Goal: Task Accomplishment & Management: Manage account settings

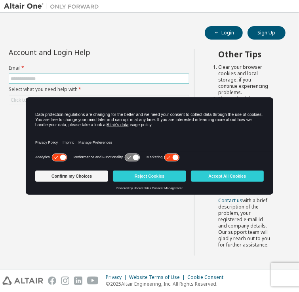
click at [89, 76] on input "text" at bounding box center [99, 79] width 176 height 6
click at [34, 78] on input "text" at bounding box center [99, 79] width 176 height 6
type input "**********"
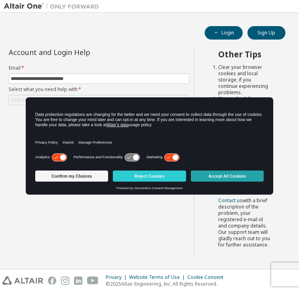
click at [232, 176] on button "Accept All Cookies" at bounding box center [227, 176] width 73 height 11
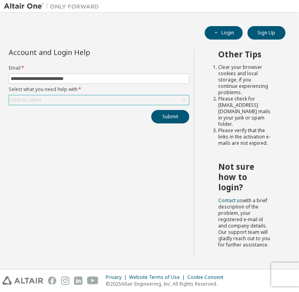
click at [87, 100] on div "Click to select" at bounding box center [99, 99] width 180 height 9
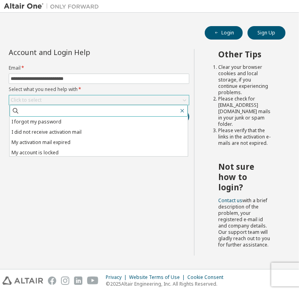
click at [184, 109] on icon "button" at bounding box center [182, 111] width 6 height 6
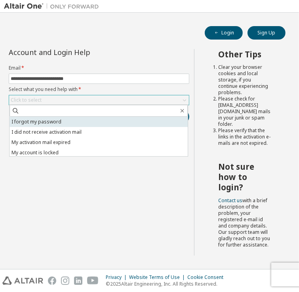
click at [30, 119] on li "I forgot my password" at bounding box center [98, 122] width 178 height 10
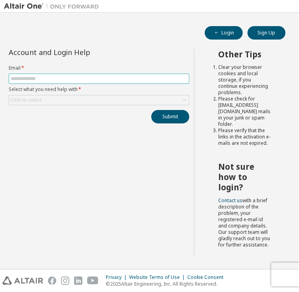
click at [36, 78] on input "text" at bounding box center [99, 79] width 176 height 6
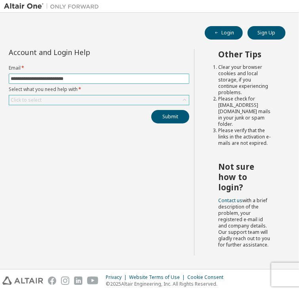
type input "**********"
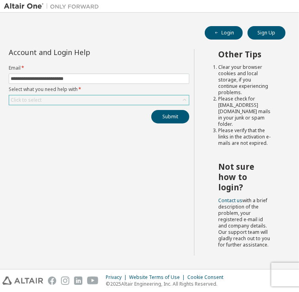
click at [40, 99] on div "Click to select" at bounding box center [26, 100] width 31 height 6
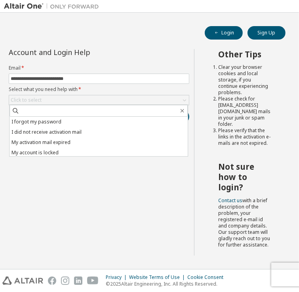
drag, startPoint x: 49, startPoint y: 121, endPoint x: 49, endPoint y: 116, distance: 4.8
click at [47, 119] on li "I forgot my password" at bounding box center [98, 122] width 178 height 10
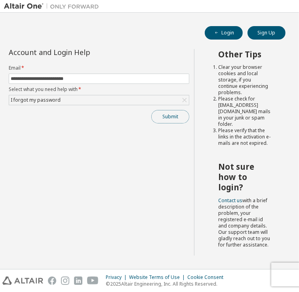
click at [176, 118] on button "Submit" at bounding box center [170, 116] width 38 height 13
click at [182, 113] on button "Submit" at bounding box center [170, 116] width 38 height 13
